Goal: Check status: Check status

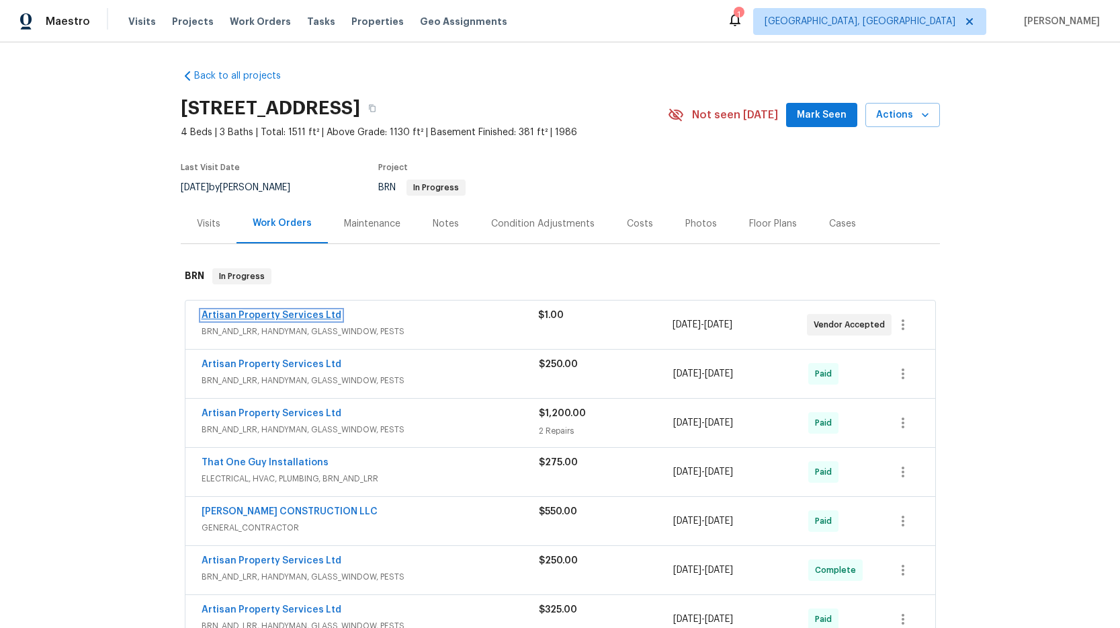
click at [322, 316] on link "Artisan Property Services Ltd" at bounding box center [272, 314] width 140 height 9
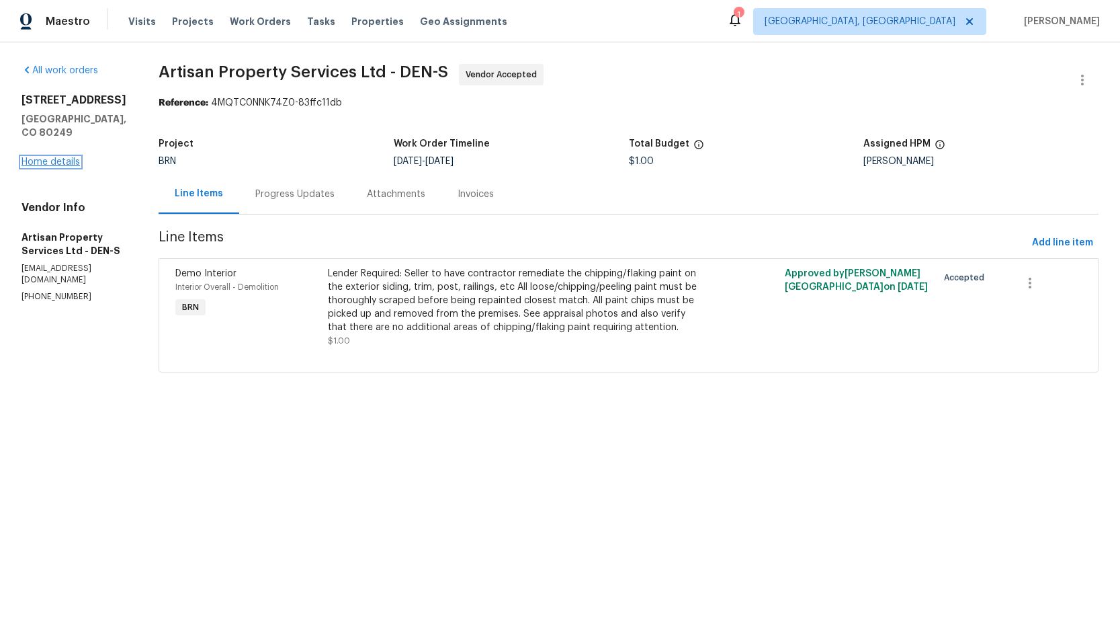
click at [64, 157] on link "Home details" at bounding box center [51, 161] width 58 height 9
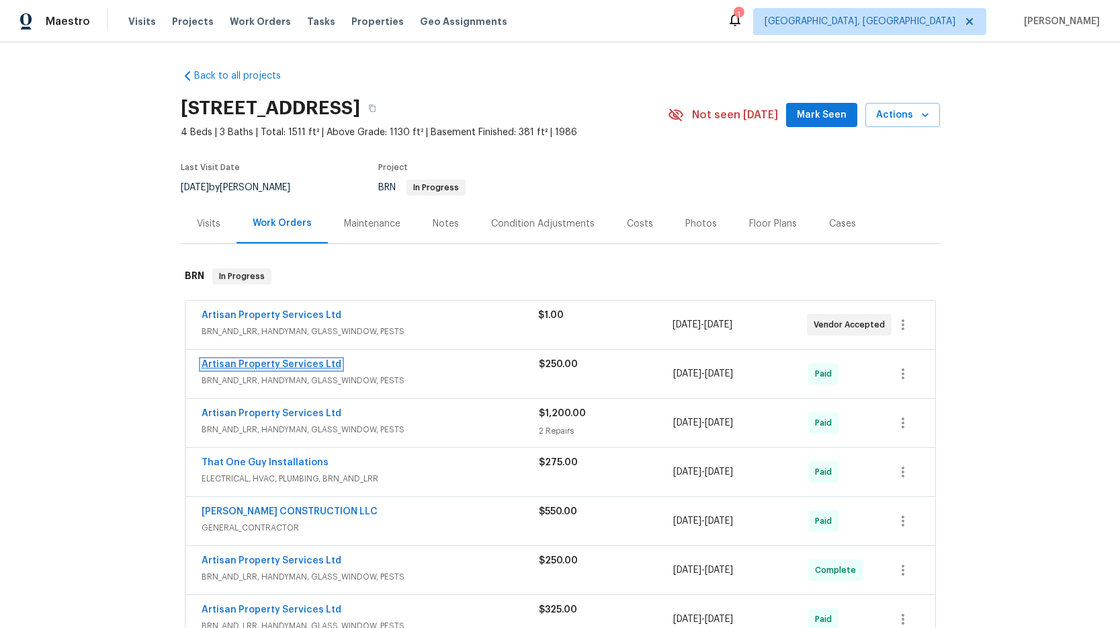
click at [309, 364] on link "Artisan Property Services Ltd" at bounding box center [272, 363] width 140 height 9
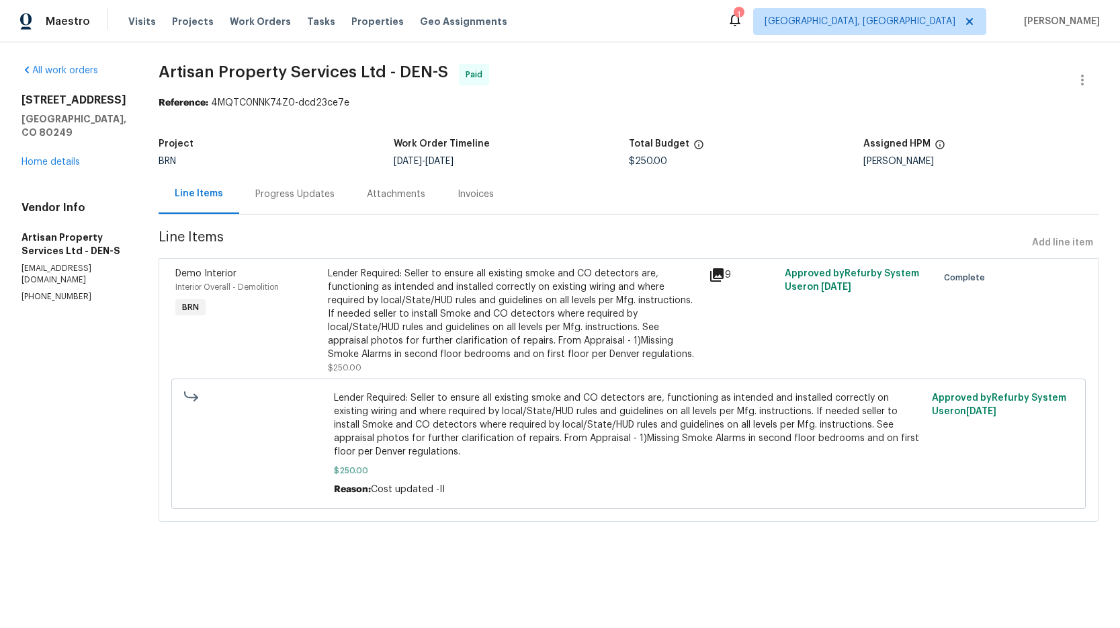
click at [54, 169] on div "[STREET_ADDRESS] Home details" at bounding box center [74, 130] width 105 height 75
click at [56, 167] on link "Home details" at bounding box center [51, 161] width 58 height 9
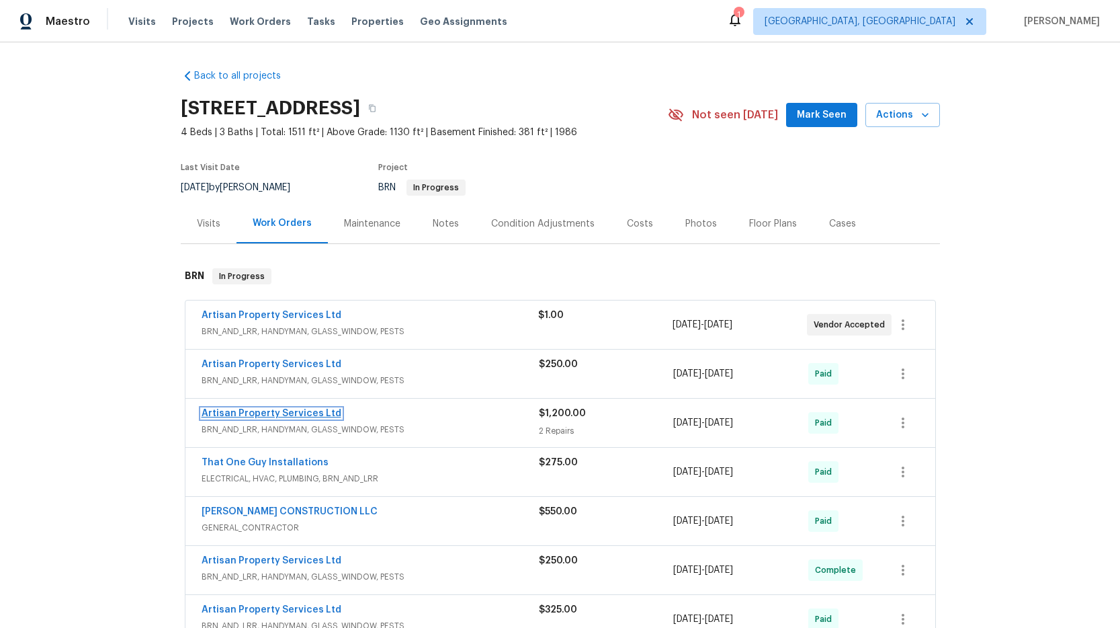
click at [274, 411] on link "Artisan Property Services Ltd" at bounding box center [272, 413] width 140 height 9
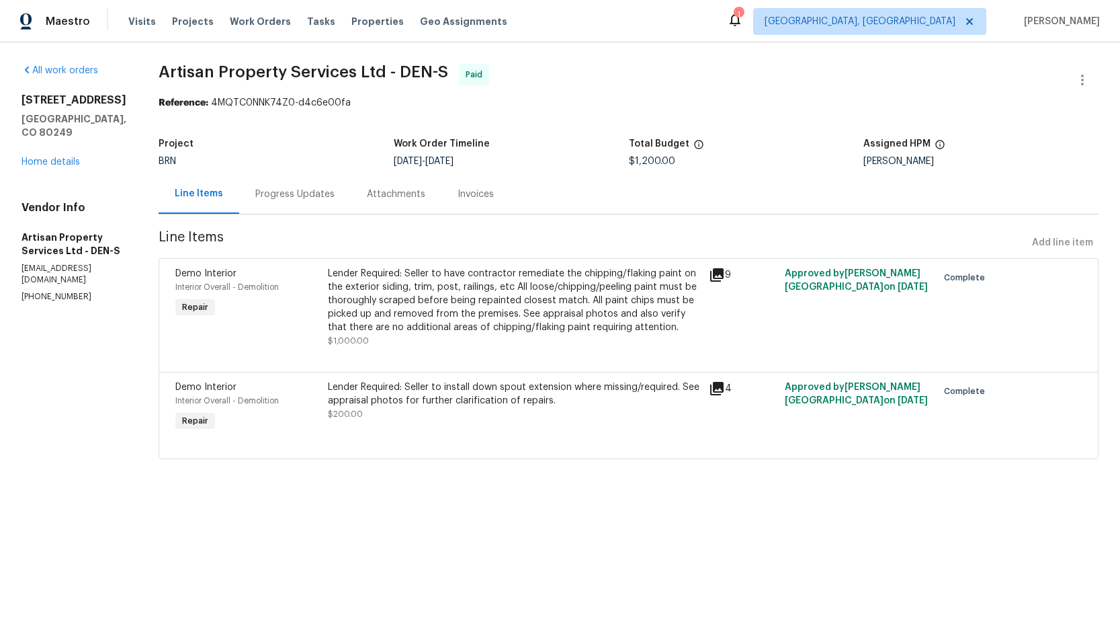
click at [272, 184] on div "Progress Updates" at bounding box center [295, 194] width 112 height 40
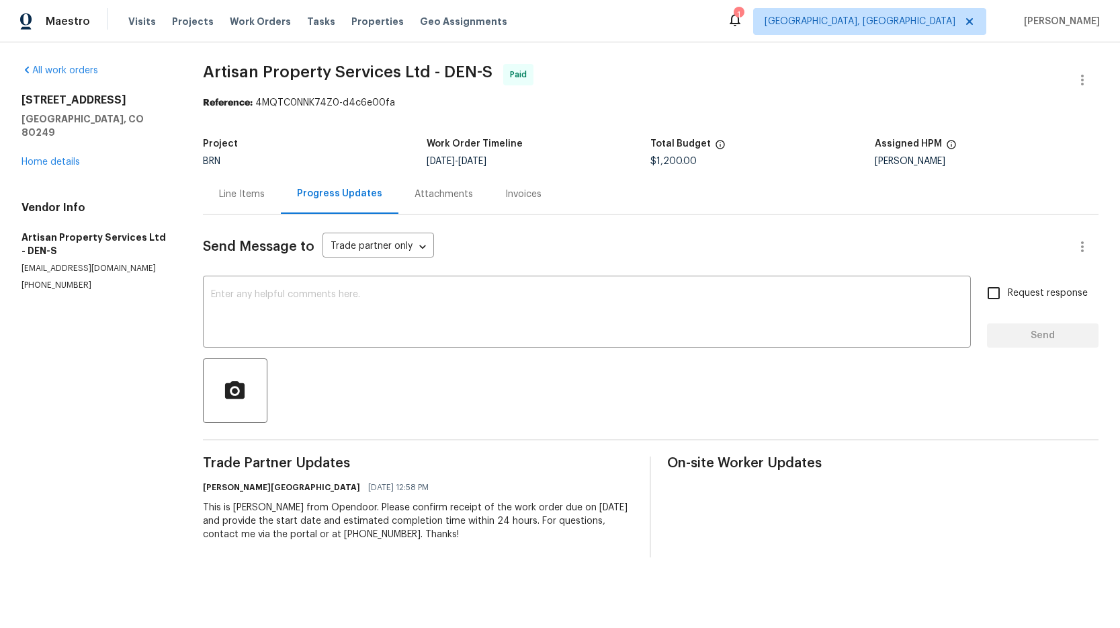
click at [48, 155] on div "[STREET_ADDRESS] Home details" at bounding box center [96, 130] width 149 height 75
click at [52, 157] on link "Home details" at bounding box center [51, 161] width 58 height 9
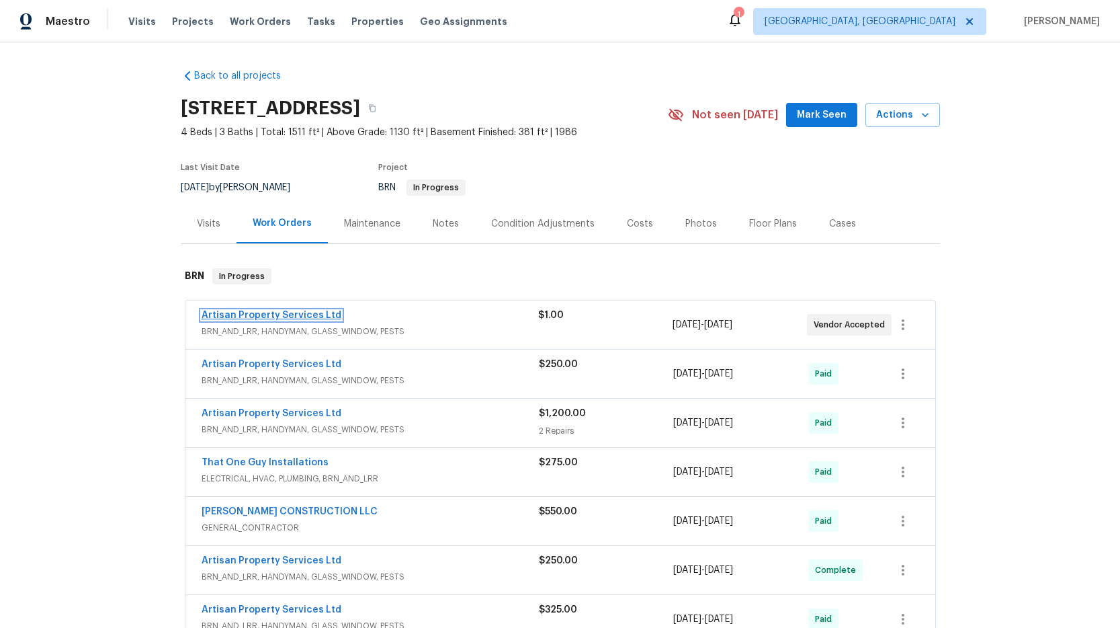
click at [310, 312] on link "Artisan Property Services Ltd" at bounding box center [272, 314] width 140 height 9
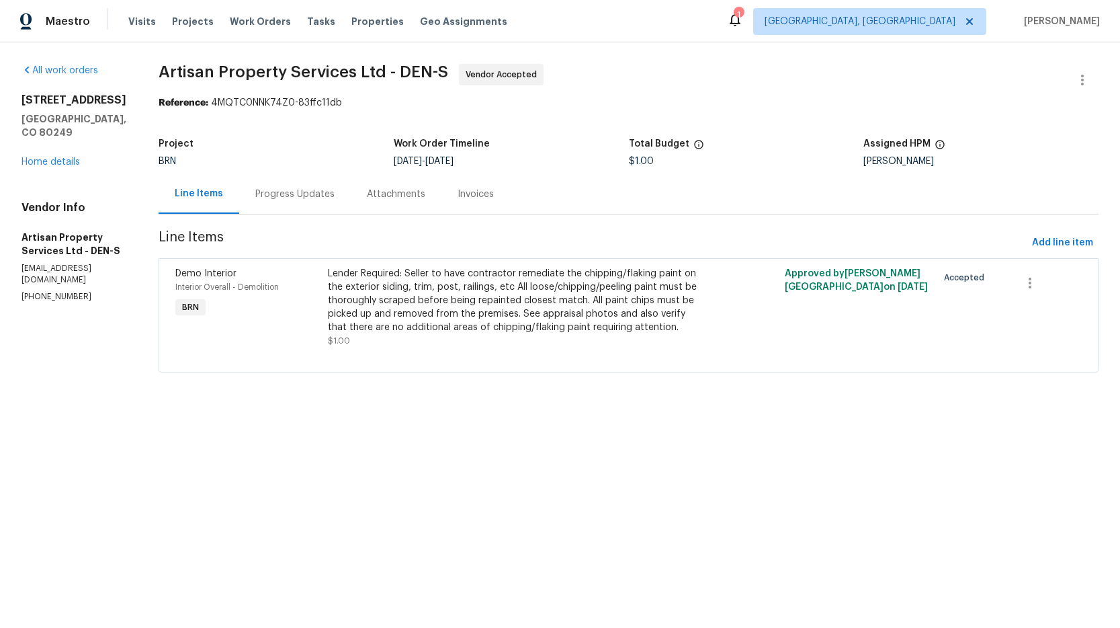
click at [253, 202] on div "Progress Updates" at bounding box center [295, 194] width 112 height 40
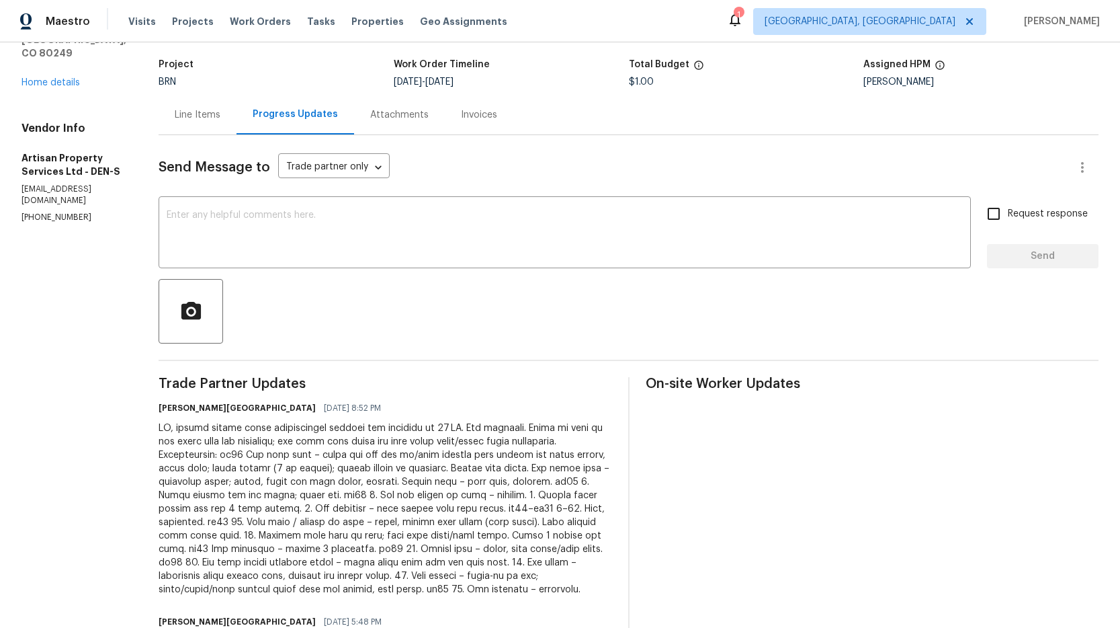
scroll to position [28, 0]
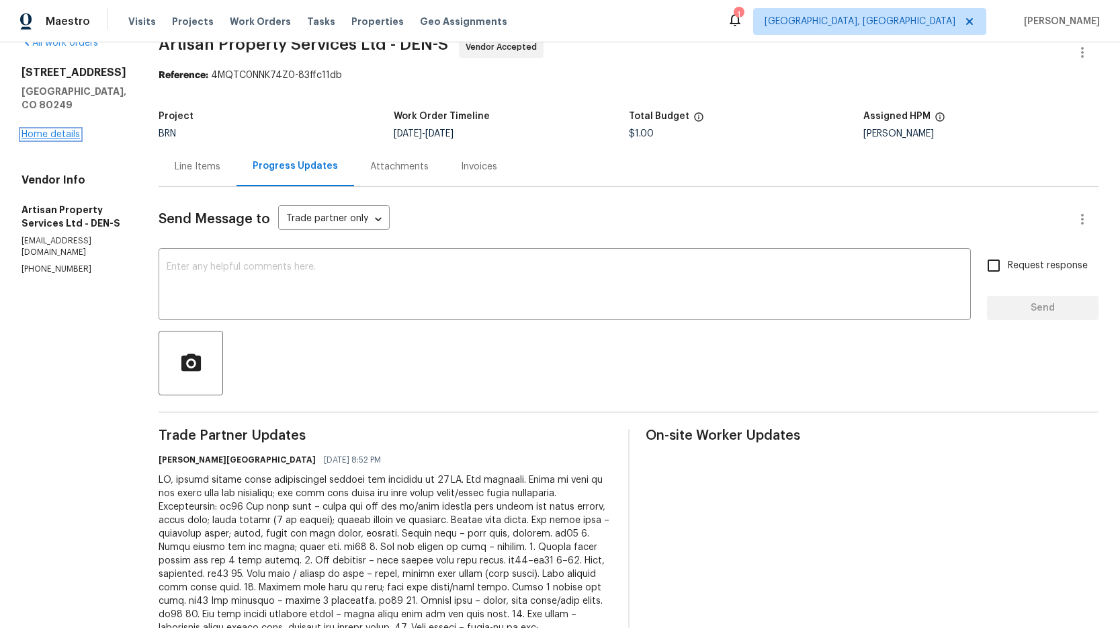
click at [46, 139] on link "Home details" at bounding box center [51, 134] width 58 height 9
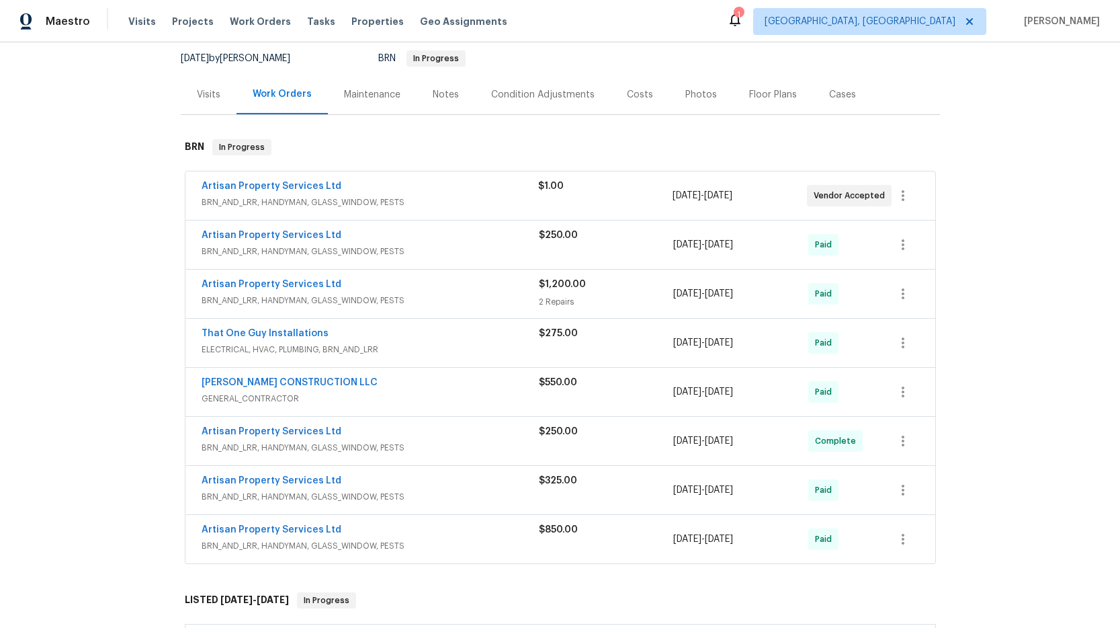
scroll to position [132, 0]
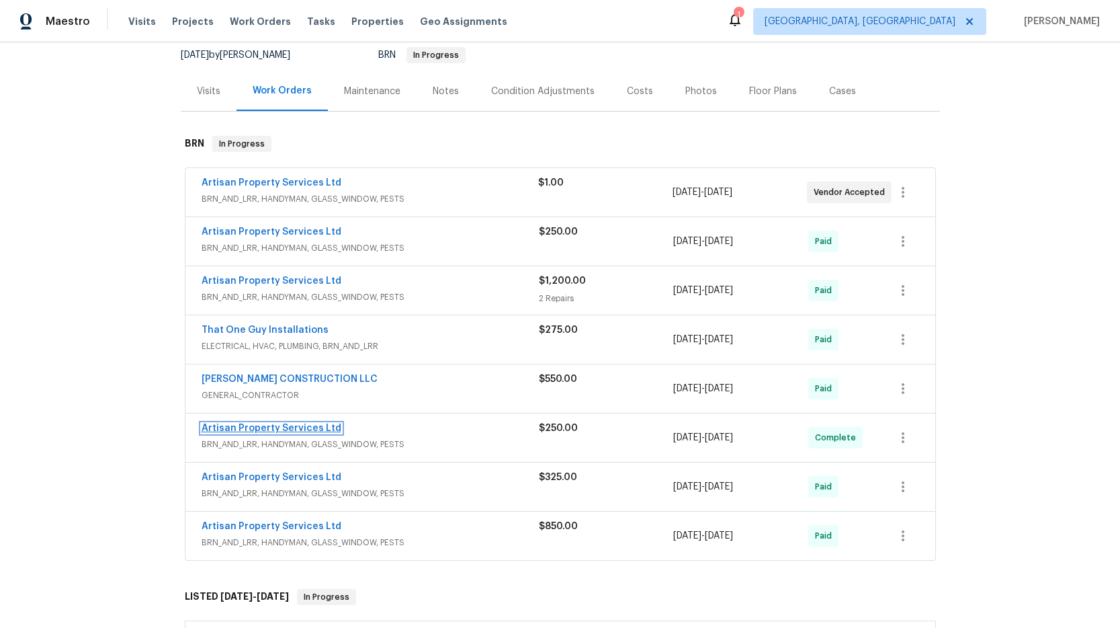
click at [294, 431] on link "Artisan Property Services Ltd" at bounding box center [272, 427] width 140 height 9
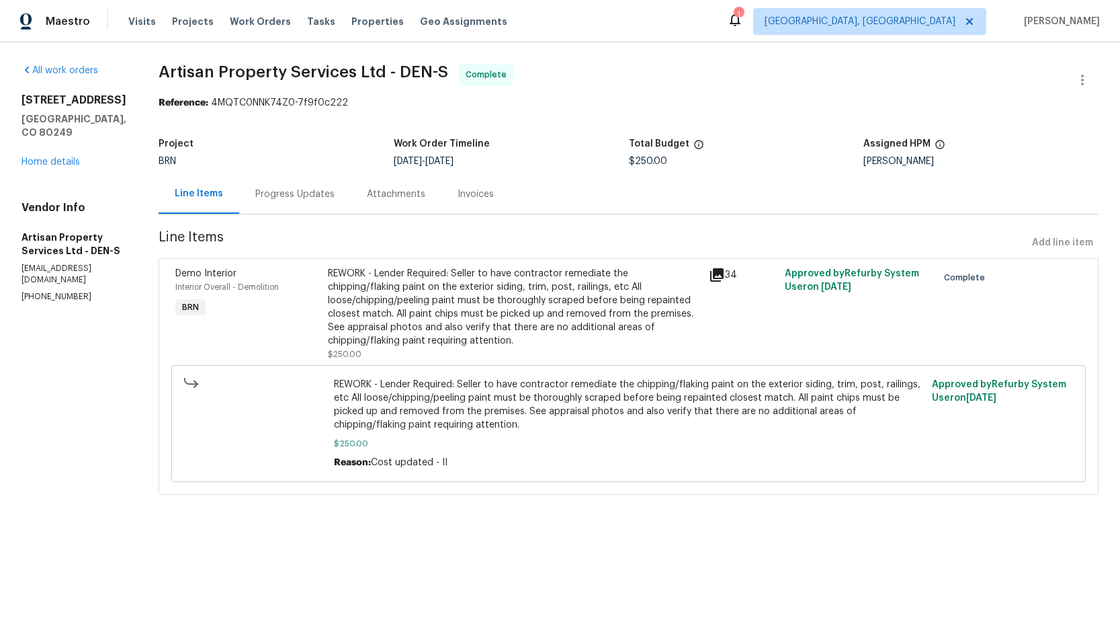
click at [265, 198] on div "Progress Updates" at bounding box center [294, 193] width 79 height 13
